Goal: Transaction & Acquisition: Obtain resource

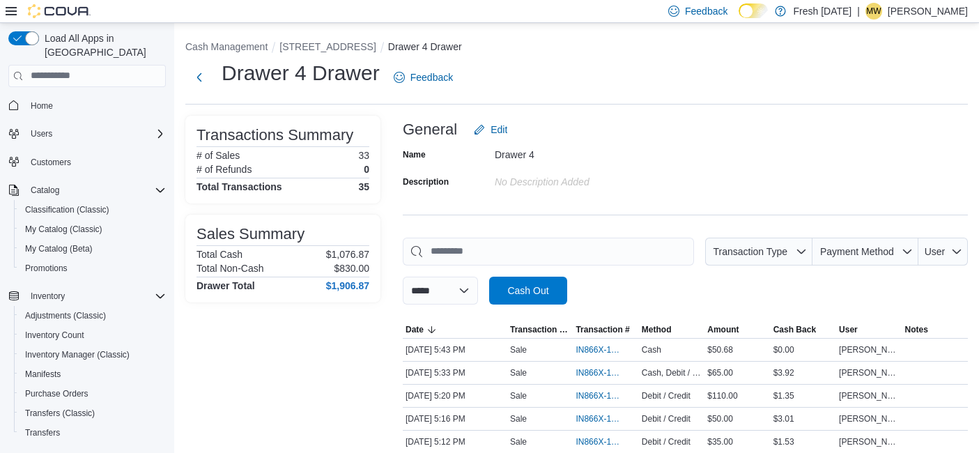
scroll to position [139, 0]
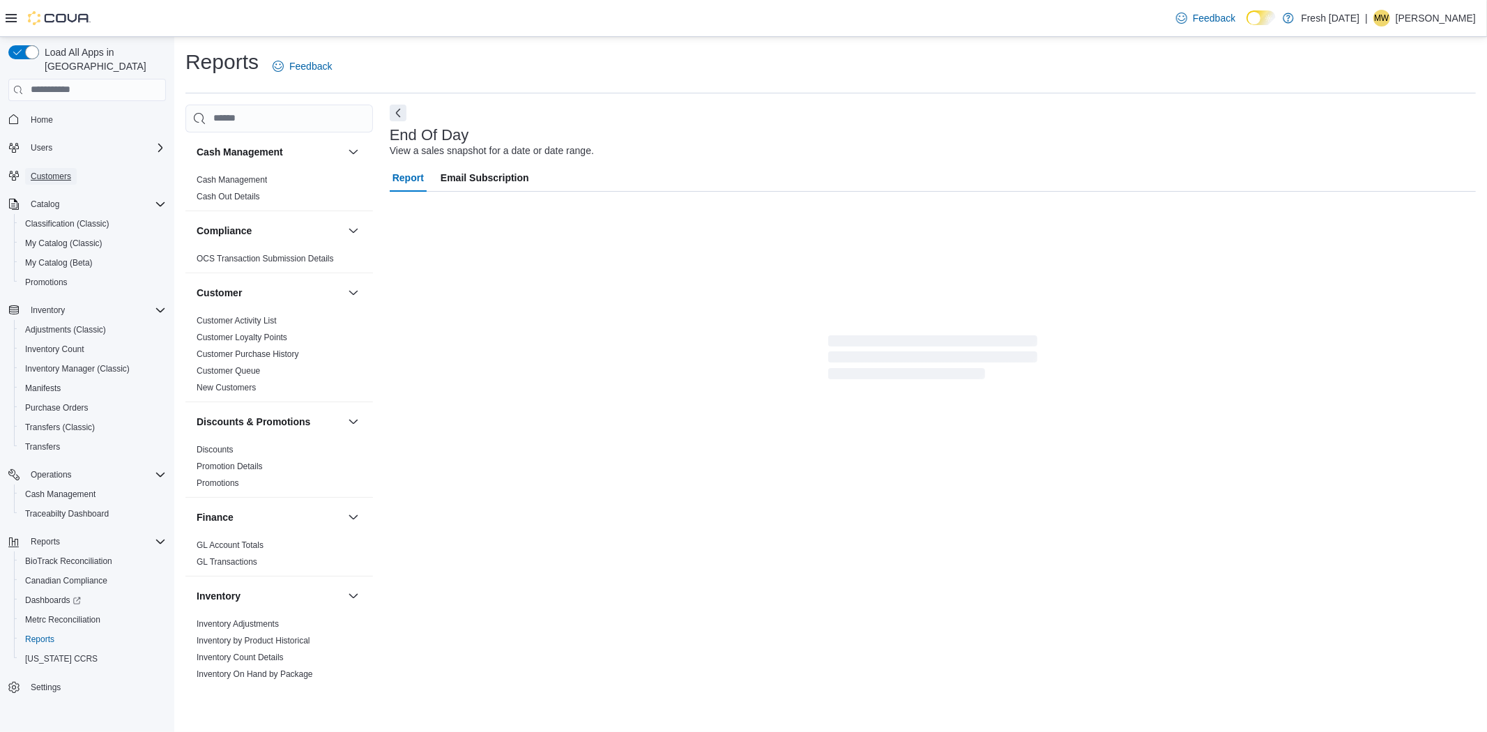
click at [70, 171] on span "Customers" at bounding box center [51, 176] width 40 height 11
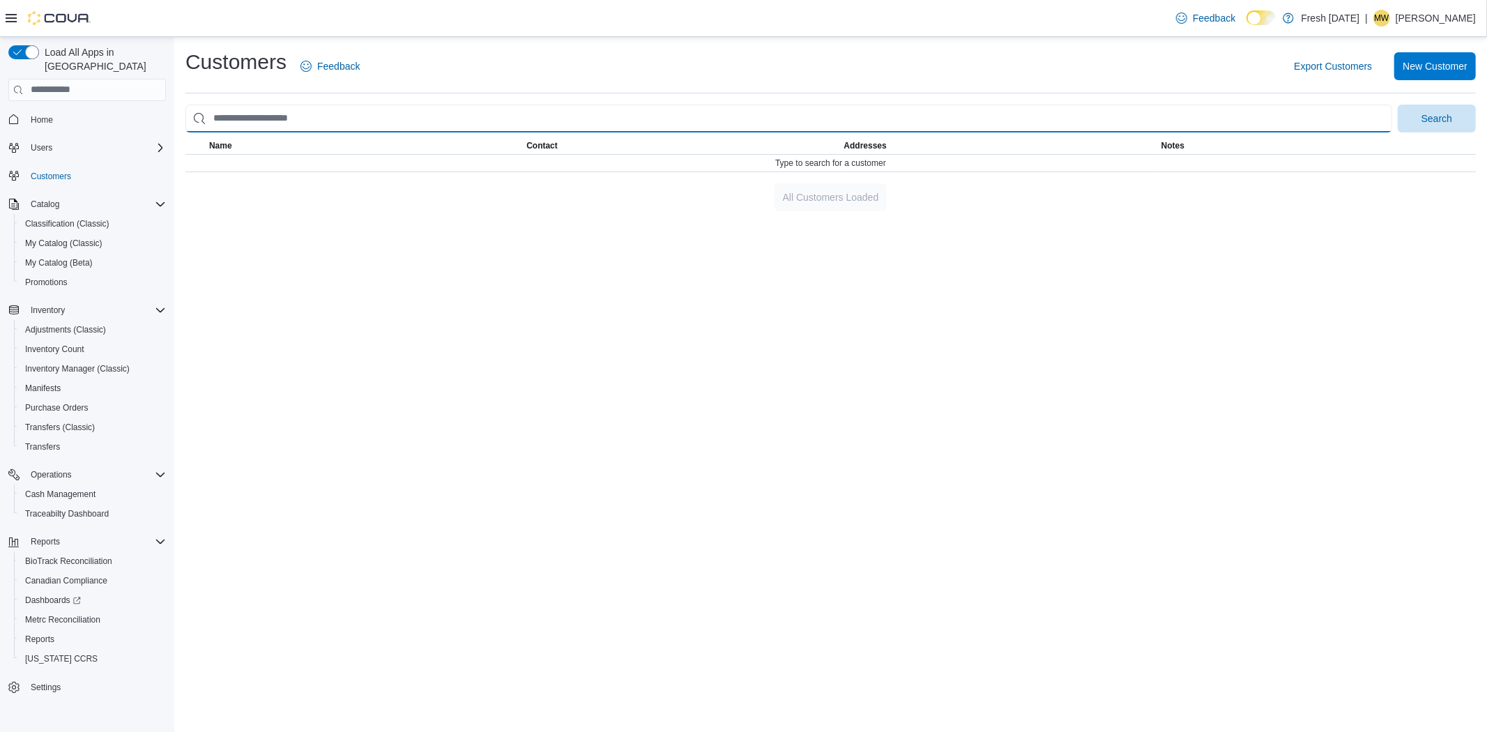
click at [322, 122] on input "search" at bounding box center [788, 119] width 1207 height 28
type input "**********"
click at [1398, 105] on button "Search" at bounding box center [1437, 119] width 78 height 28
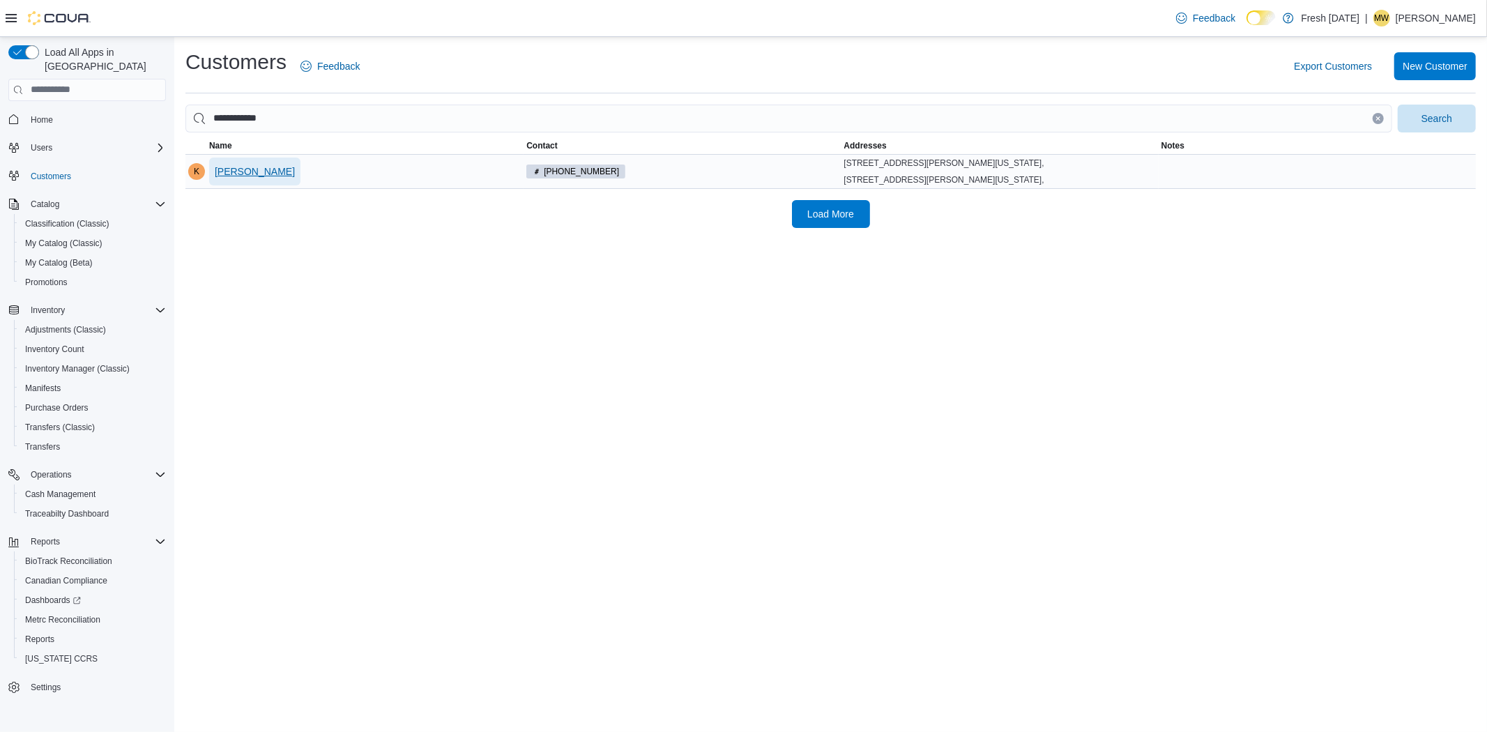
click at [268, 178] on span "[PERSON_NAME]" at bounding box center [255, 172] width 80 height 14
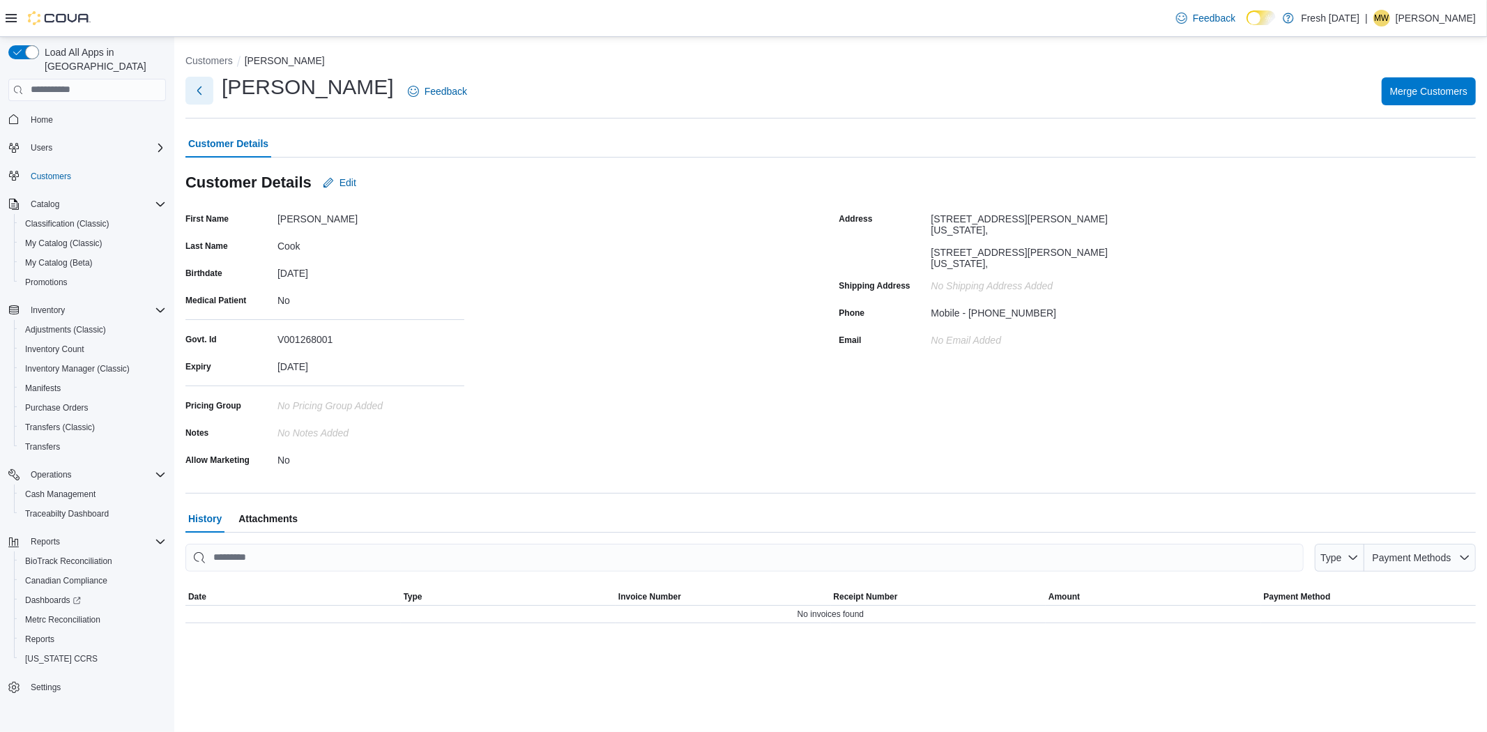
click at [195, 86] on button "Next" at bounding box center [199, 91] width 28 height 28
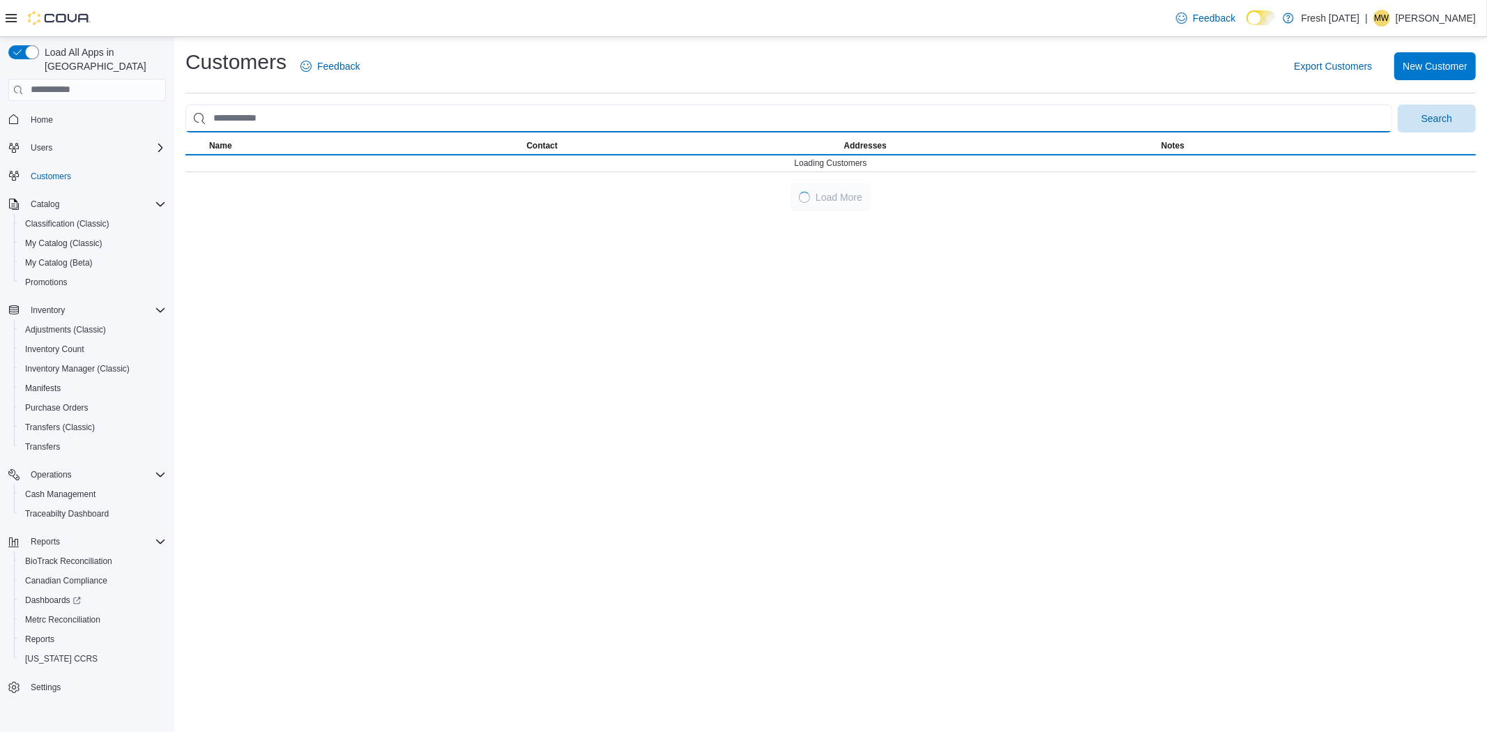
click at [275, 122] on input "search" at bounding box center [788, 119] width 1207 height 28
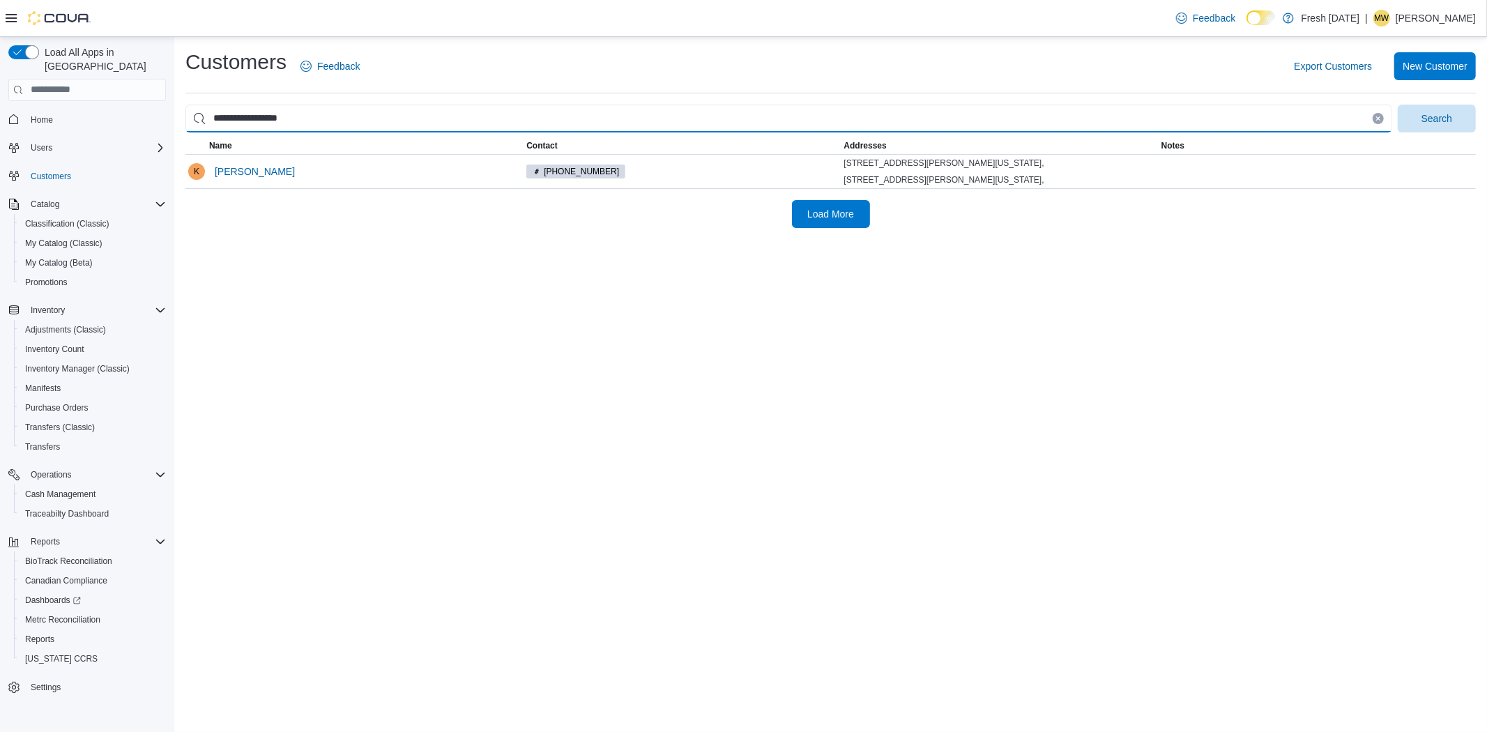
type input "**********"
click at [1398, 105] on button "Search" at bounding box center [1437, 119] width 78 height 28
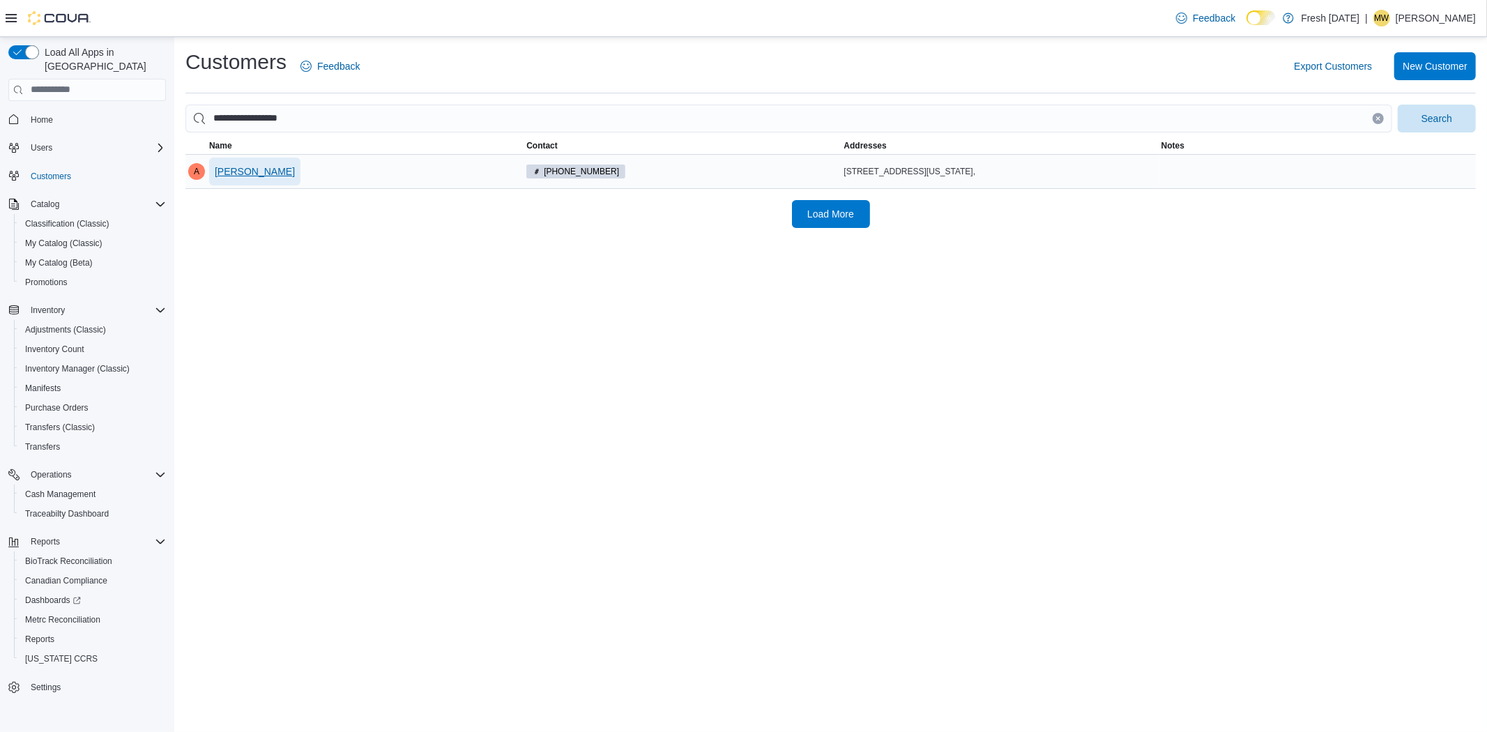
click at [295, 176] on span "[PERSON_NAME]" at bounding box center [255, 172] width 80 height 14
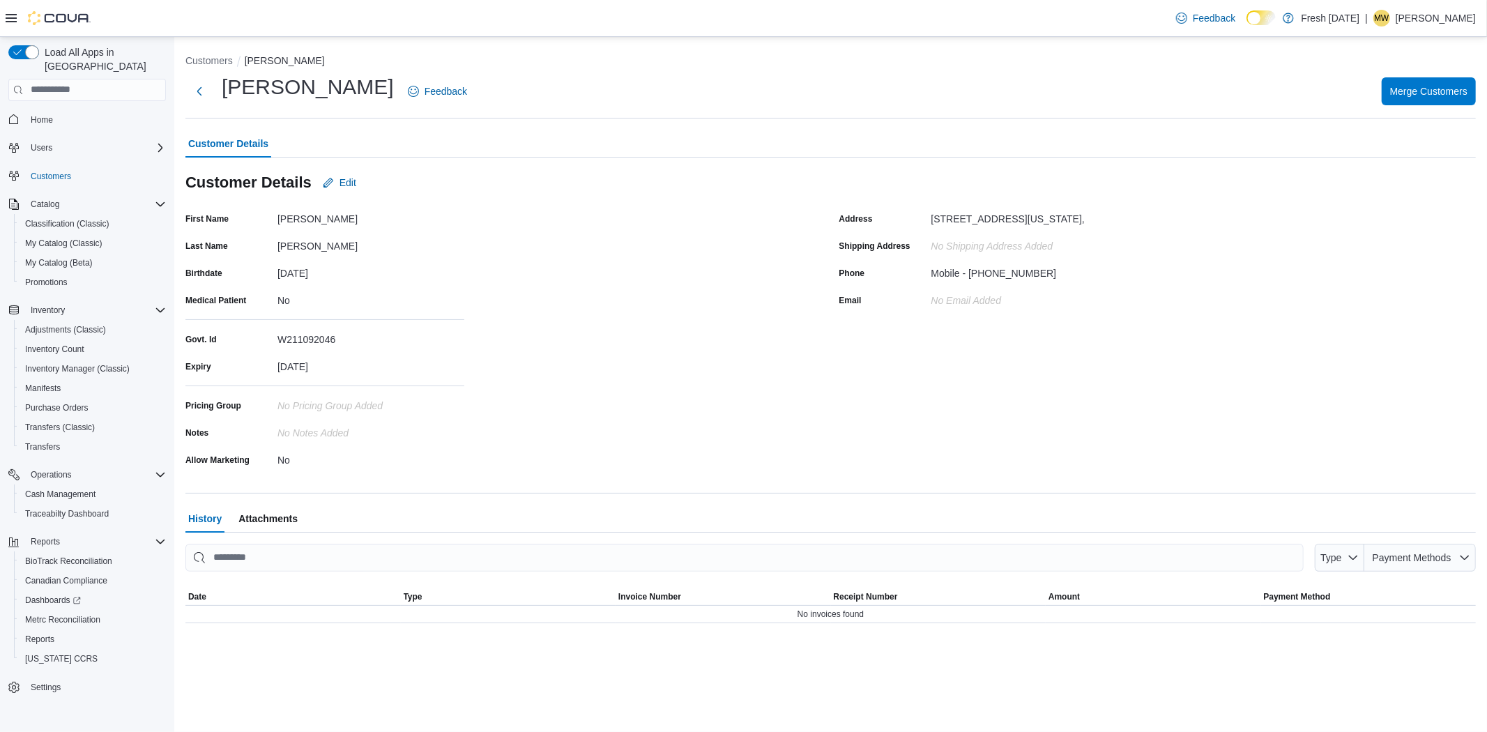
click at [226, 67] on ol "Customers [PERSON_NAME]" at bounding box center [830, 62] width 1290 height 17
click at [220, 56] on button "Customers" at bounding box center [208, 60] width 47 height 11
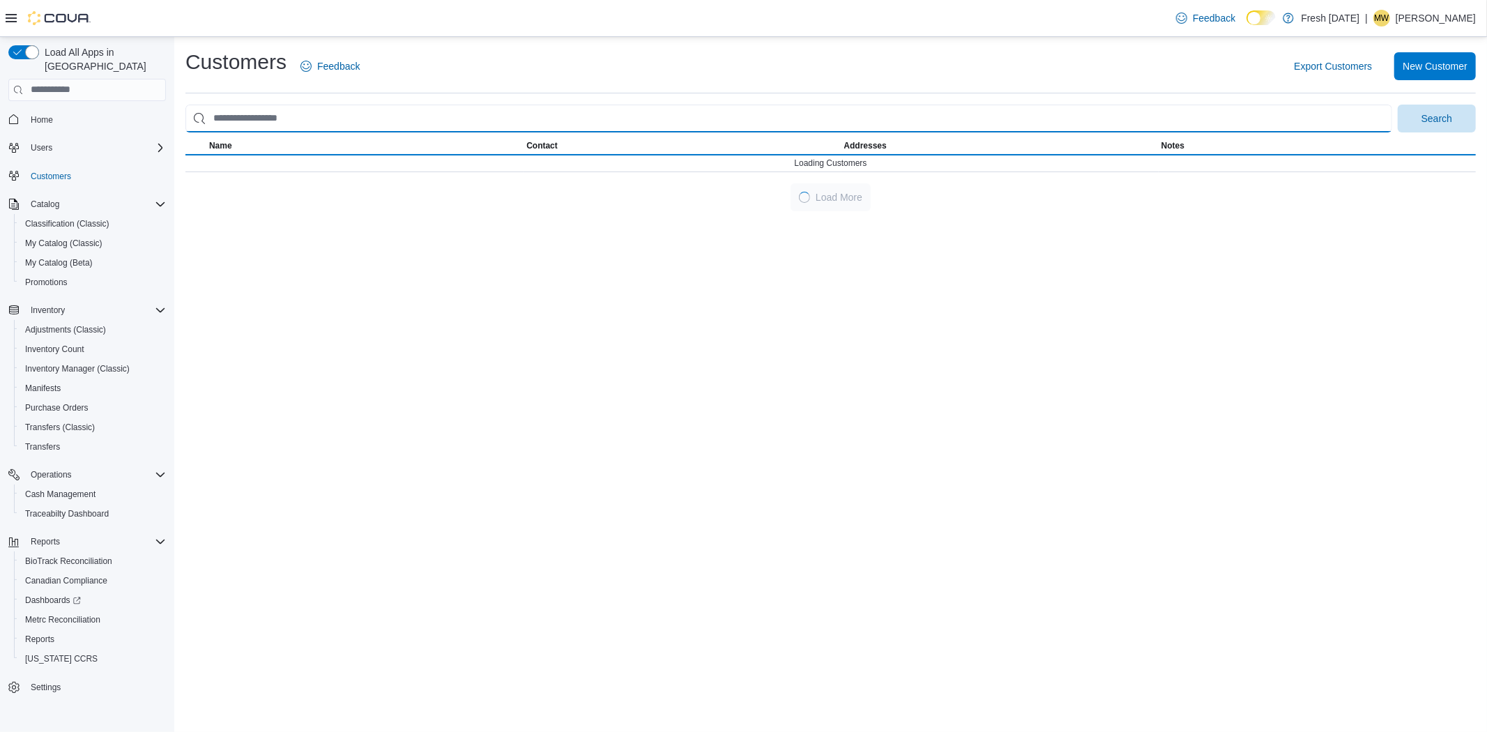
click at [237, 124] on input "search" at bounding box center [788, 119] width 1207 height 28
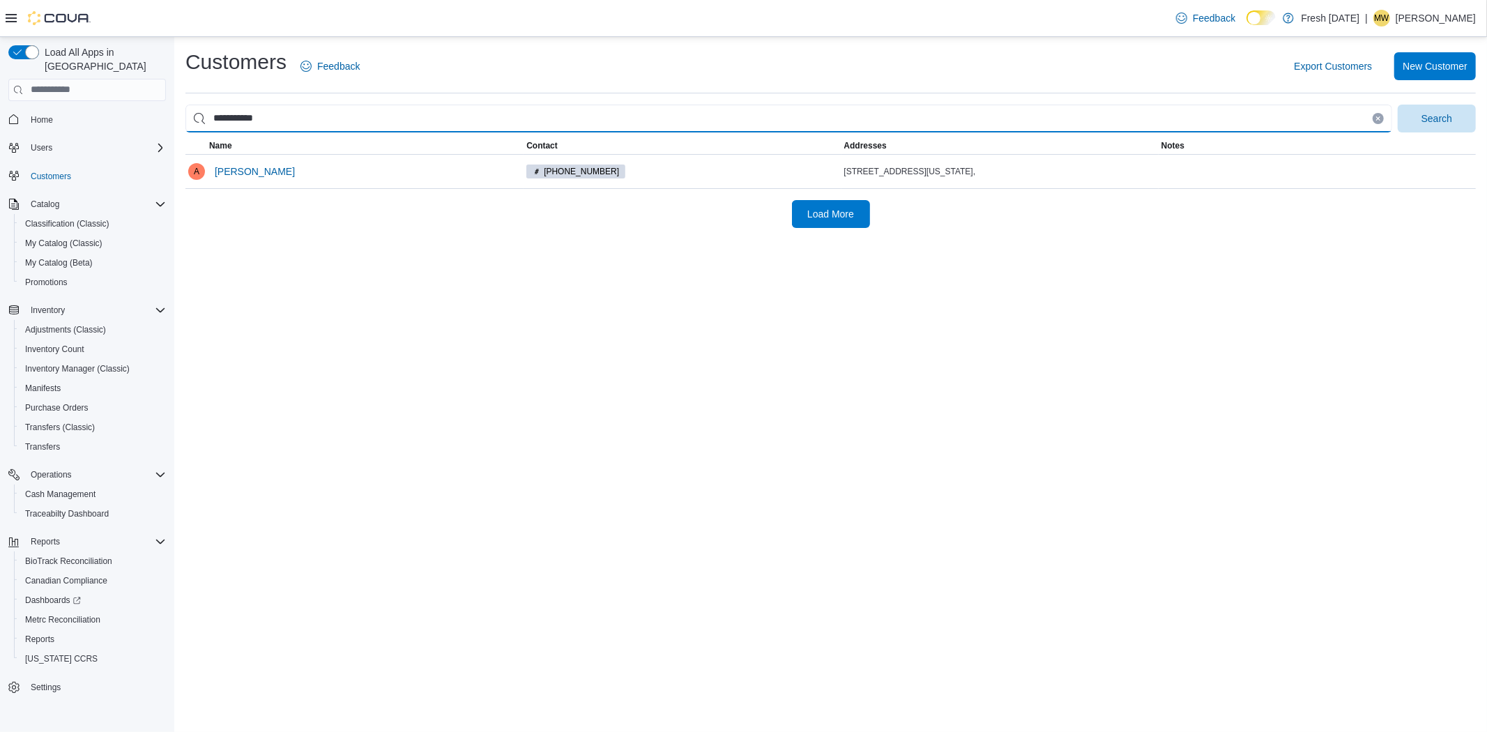
type input "**********"
click at [1398, 105] on button "Search" at bounding box center [1437, 119] width 78 height 28
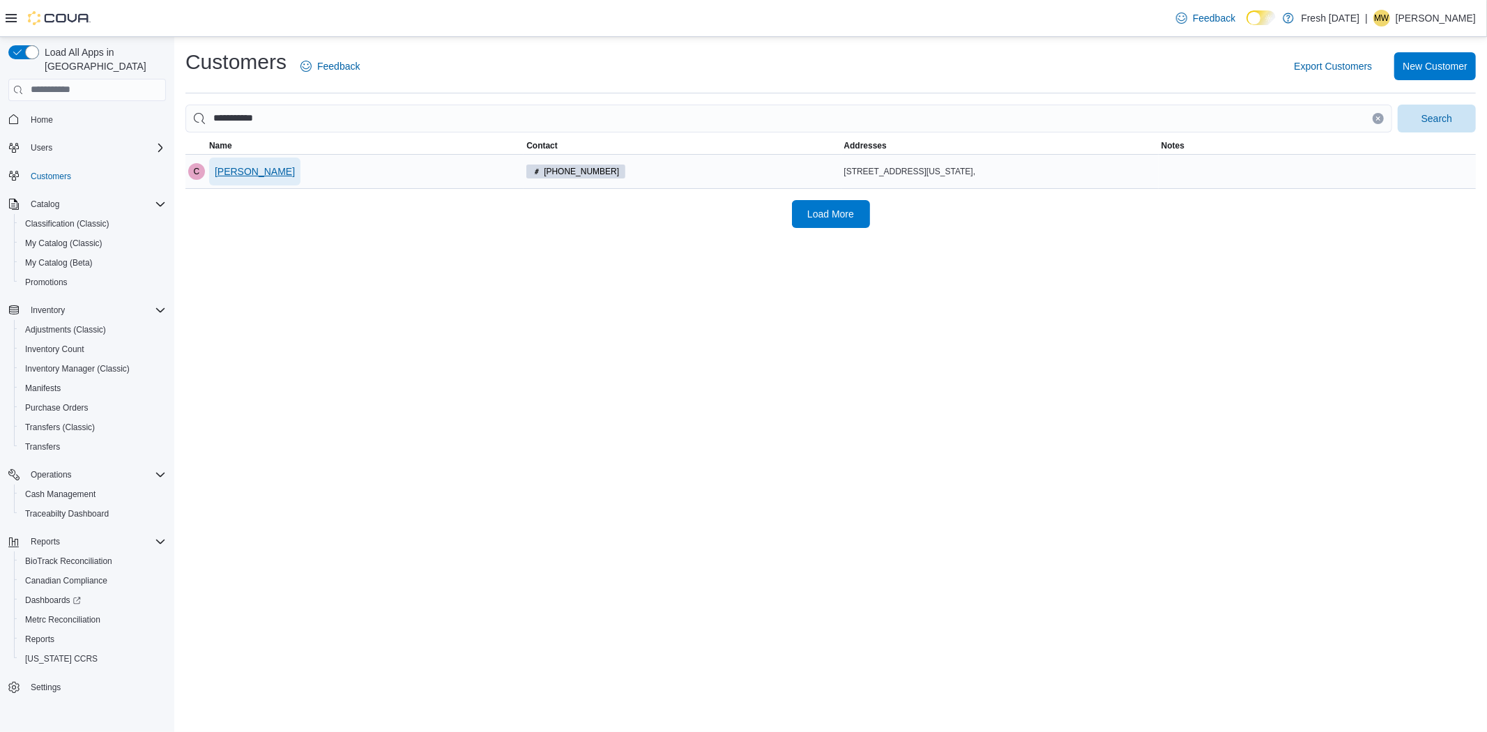
click at [247, 166] on span "[PERSON_NAME]" at bounding box center [255, 172] width 80 height 14
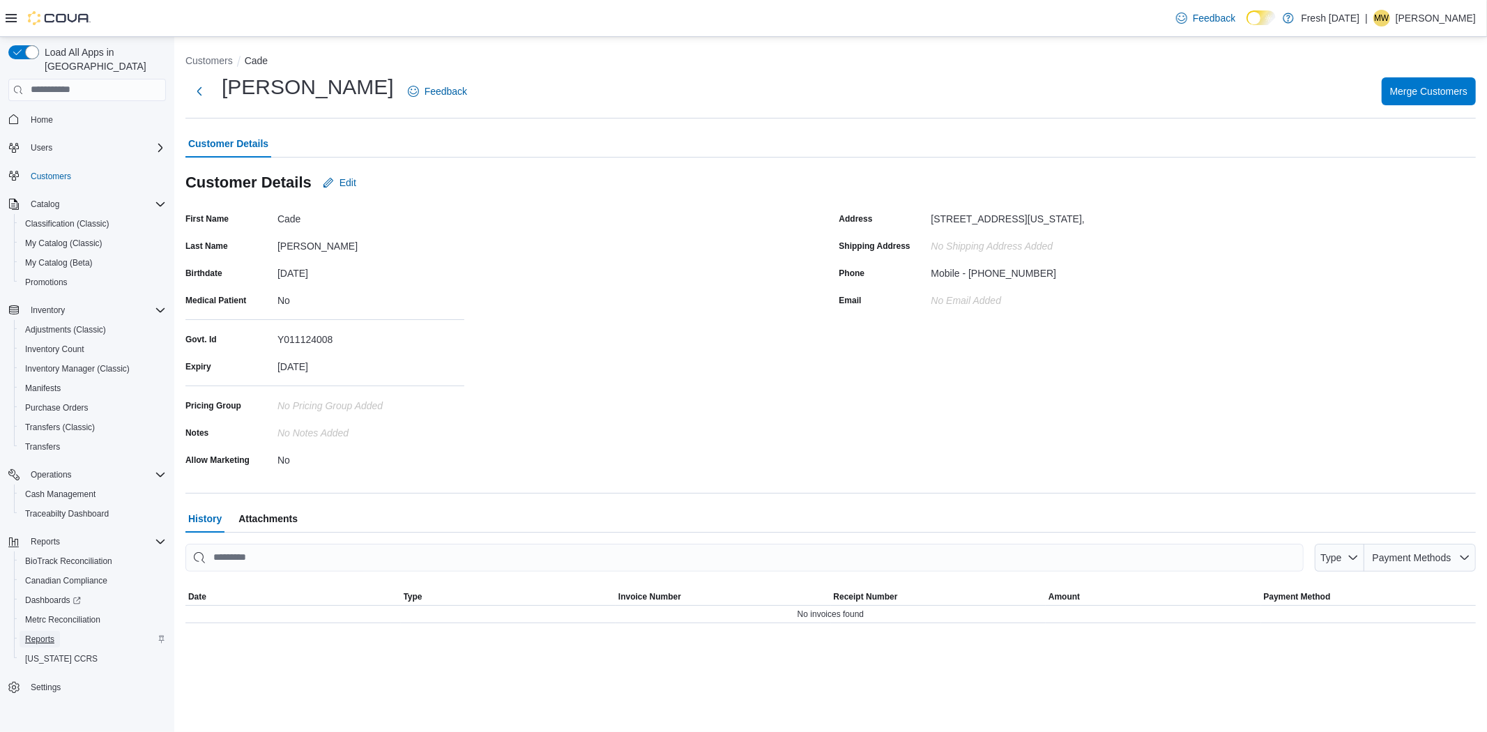
click at [44, 634] on span "Reports" at bounding box center [39, 639] width 29 height 11
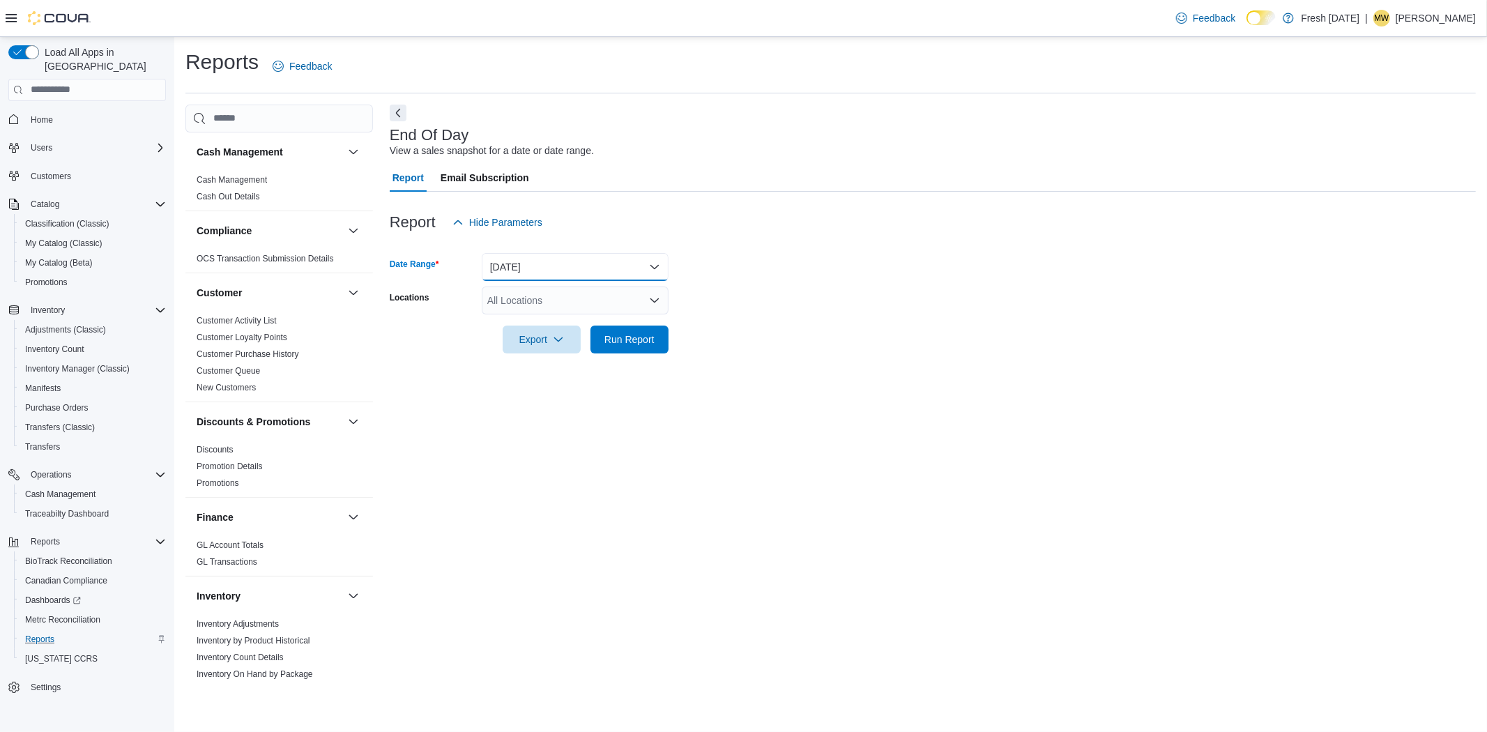
click at [525, 270] on button "[DATE]" at bounding box center [575, 267] width 187 height 28
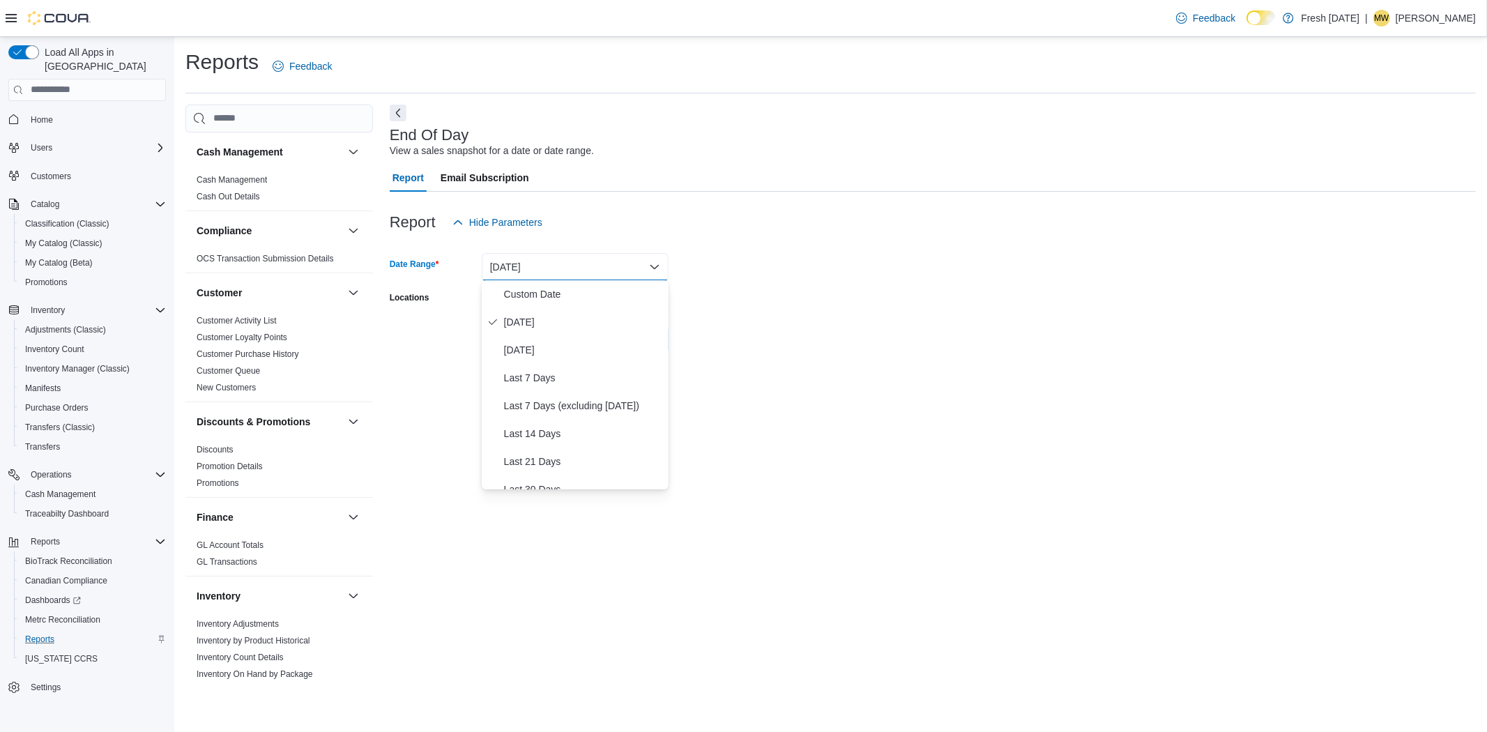
click at [692, 218] on div "Report Hide Parameters" at bounding box center [933, 222] width 1086 height 28
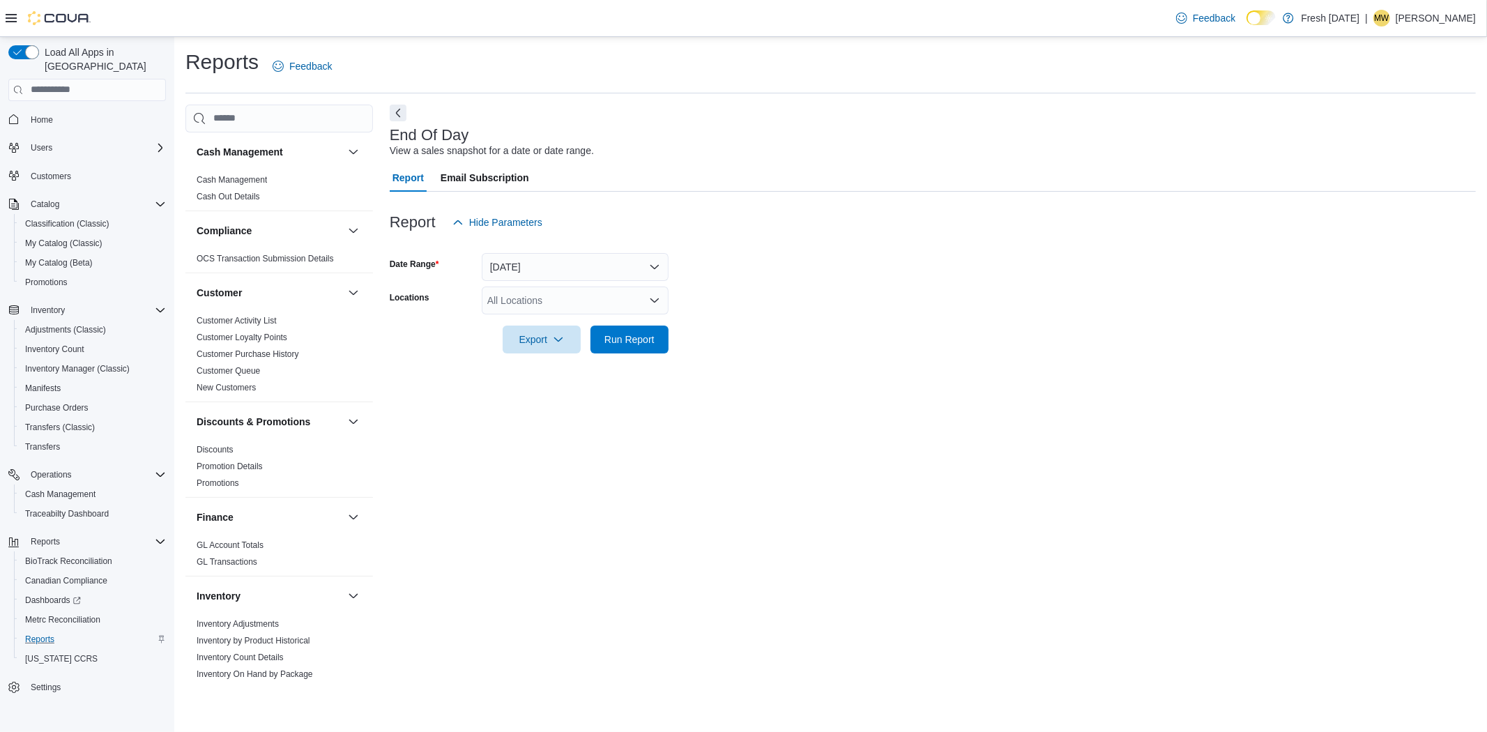
click at [566, 316] on div at bounding box center [933, 319] width 1086 height 11
click at [574, 305] on div "All Locations" at bounding box center [575, 301] width 187 height 28
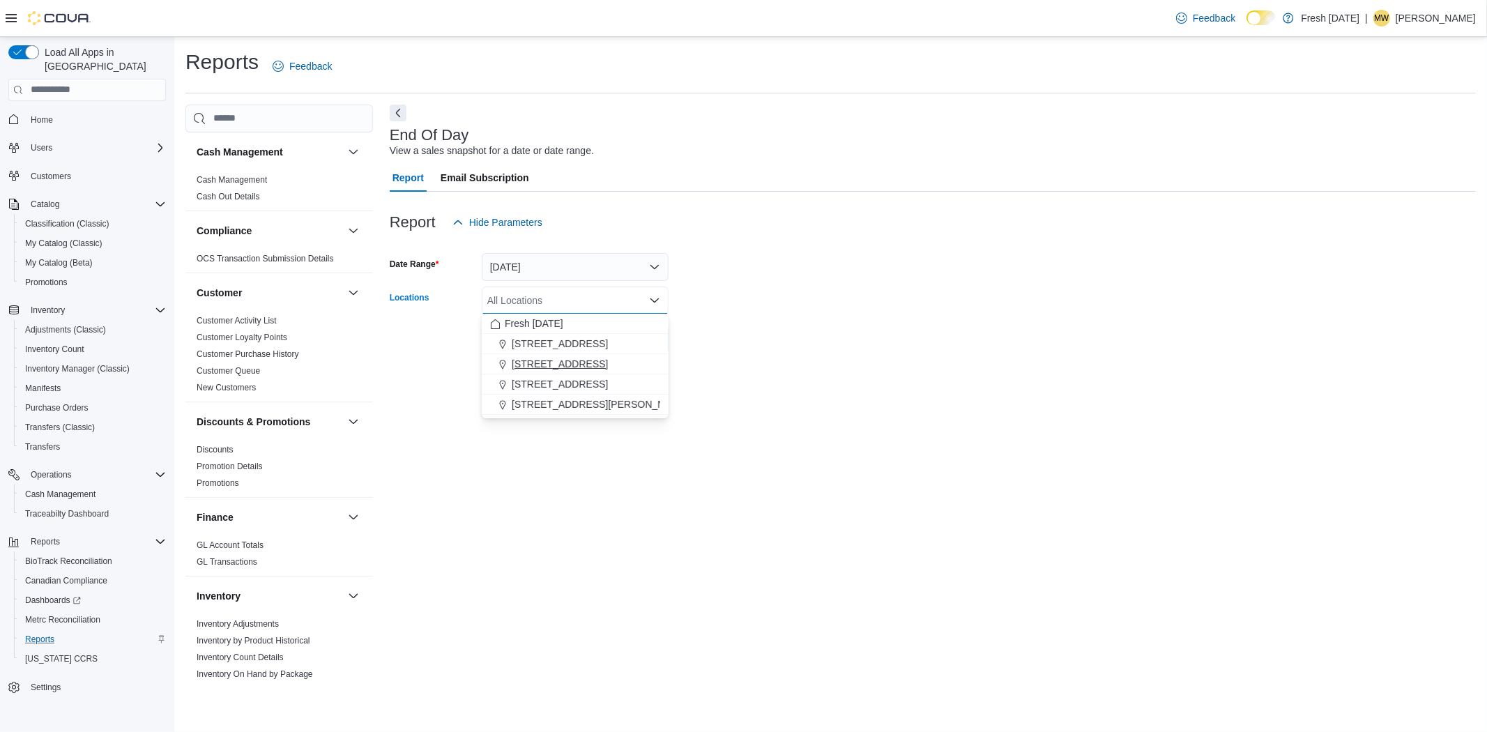
click at [574, 354] on button "[STREET_ADDRESS]" at bounding box center [575, 364] width 187 height 20
click at [1104, 379] on div "End Of Day View a sales snapshot for a date or date range. Report Email Subscri…" at bounding box center [933, 393] width 1086 height 577
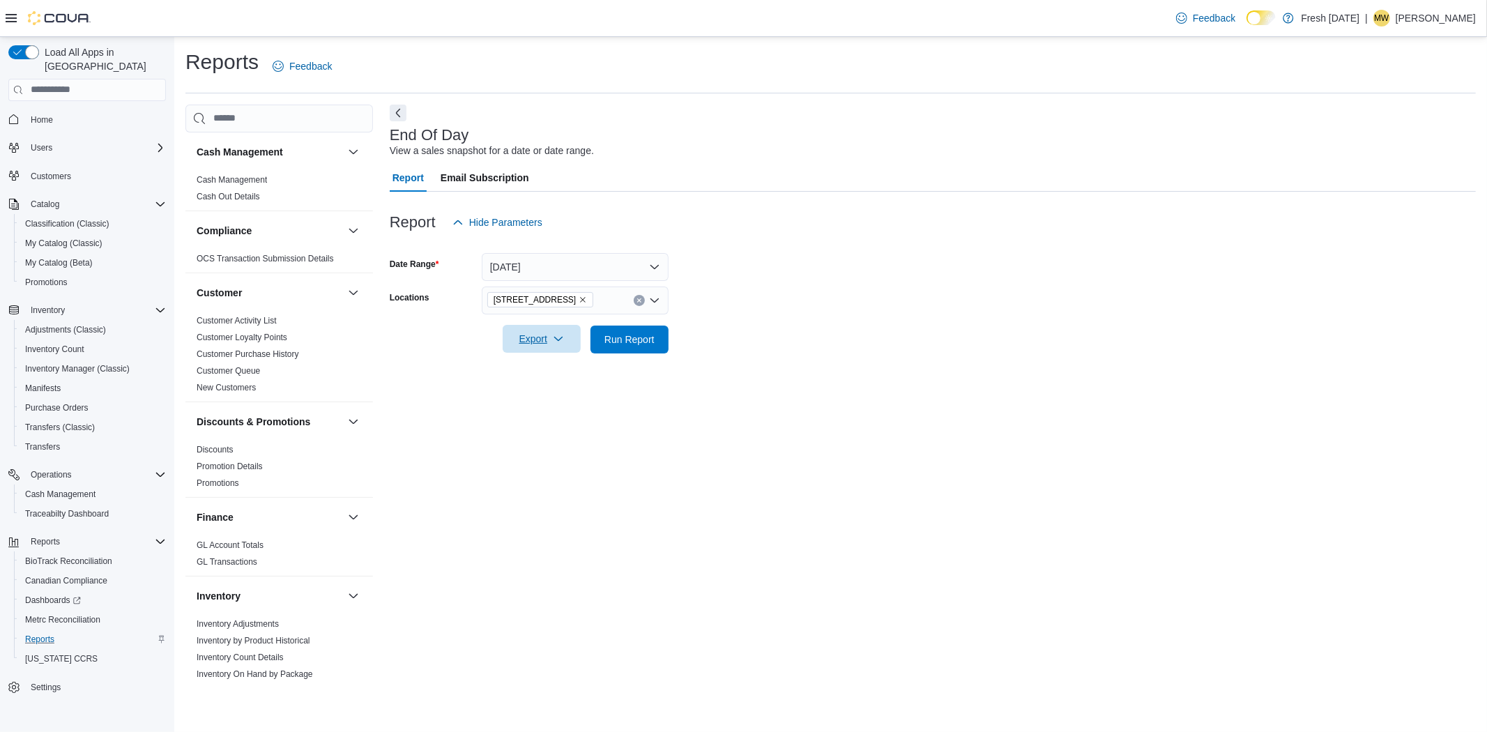
click at [537, 342] on span "Export" at bounding box center [541, 339] width 61 height 28
click at [535, 395] on span "Export to Pdf" at bounding box center [543, 394] width 63 height 11
